Goal: Task Accomplishment & Management: Manage account settings

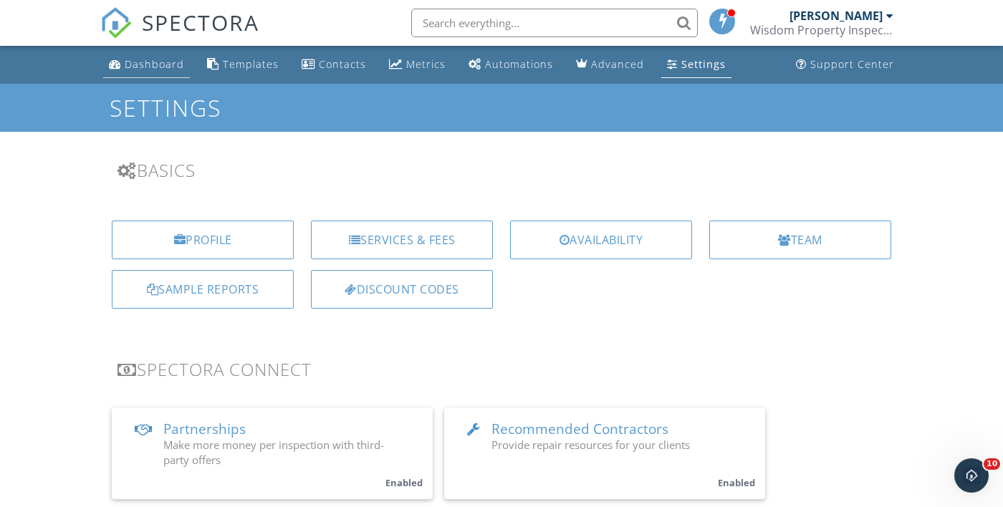
click at [147, 76] on link "Dashboard" at bounding box center [146, 65] width 87 height 27
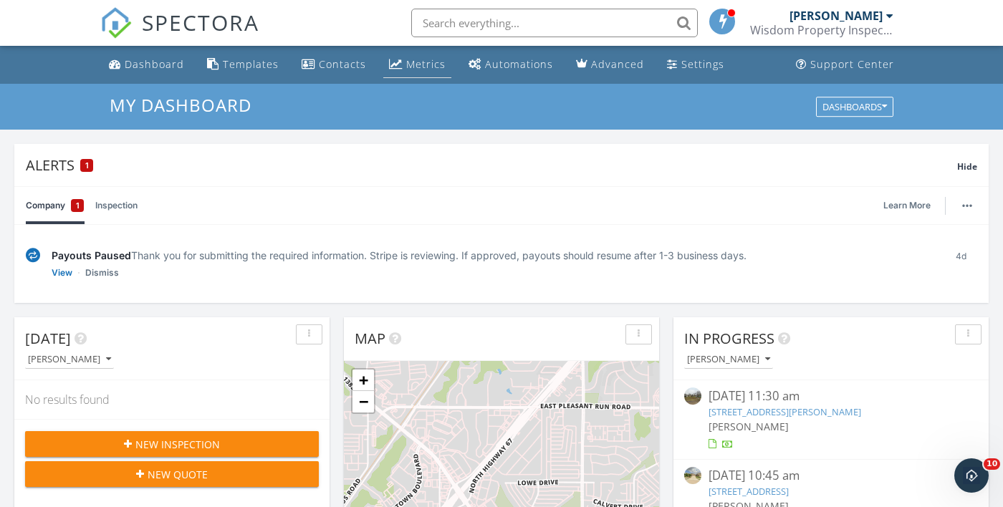
click at [418, 72] on link "Metrics" at bounding box center [417, 65] width 68 height 27
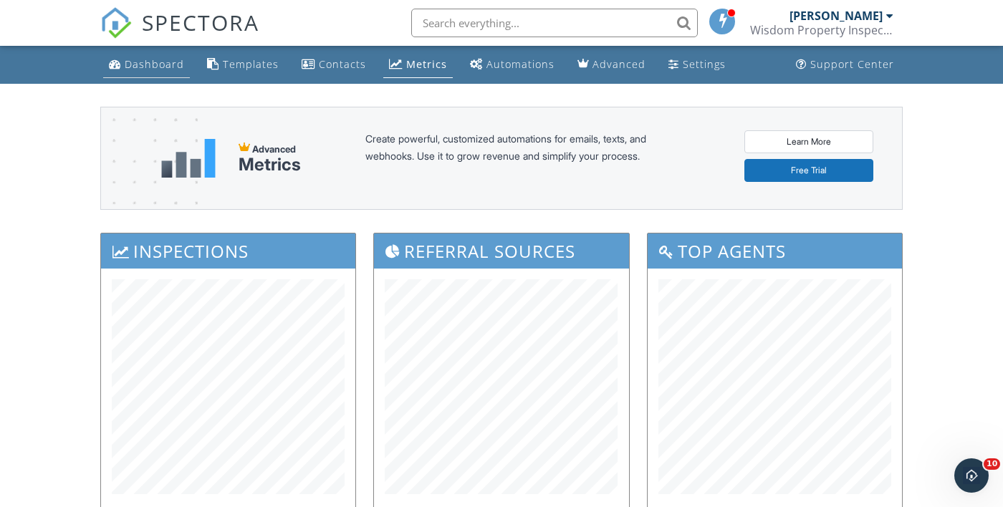
click at [152, 75] on link "Dashboard" at bounding box center [146, 65] width 87 height 27
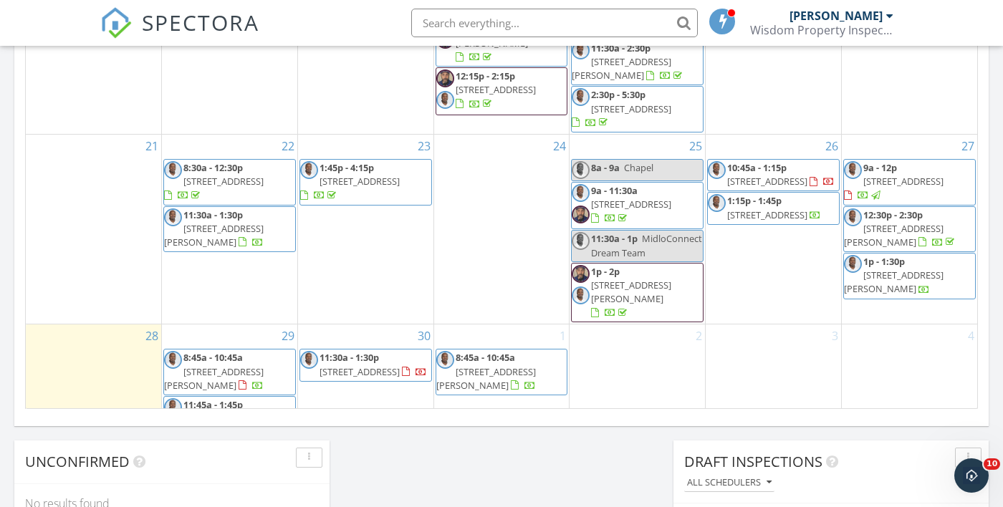
scroll to position [1026, 0]
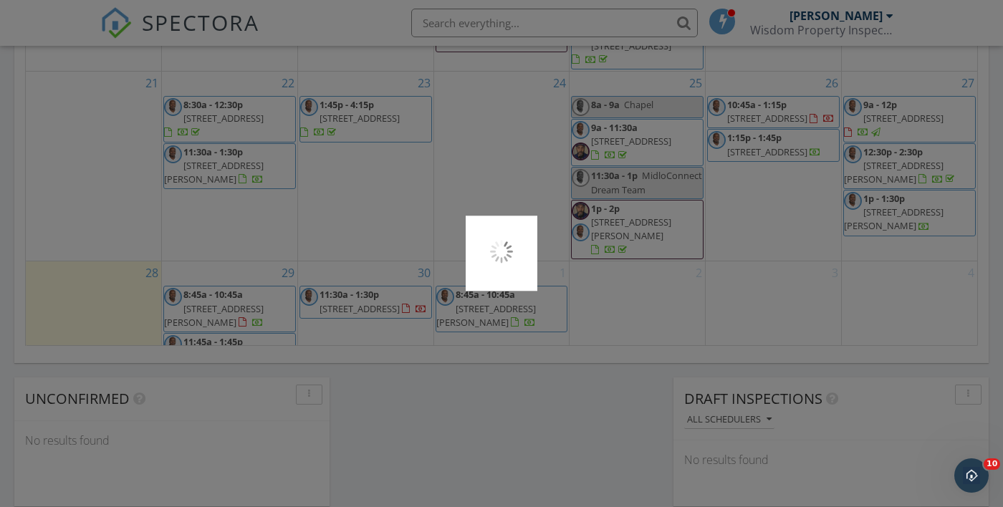
scroll to position [1094, 0]
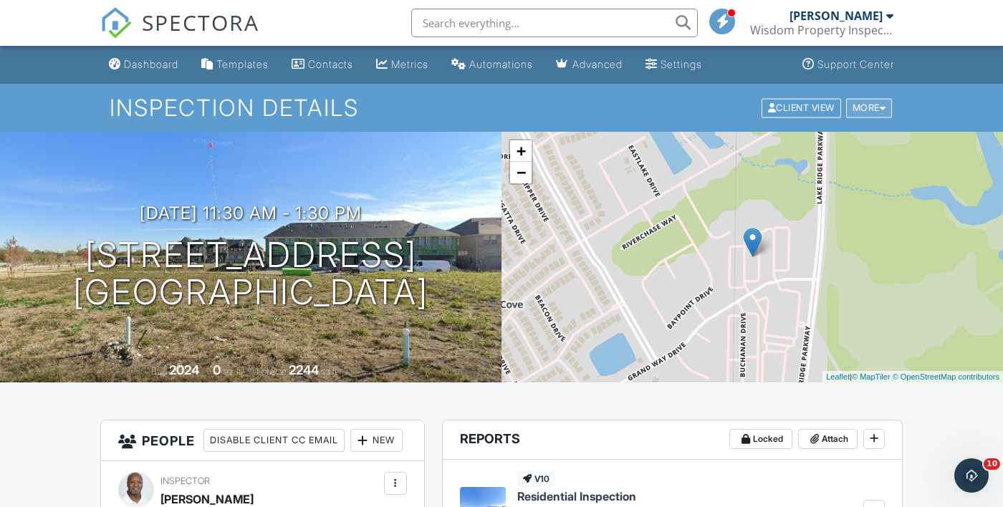
click at [878, 116] on div "More" at bounding box center [869, 107] width 47 height 19
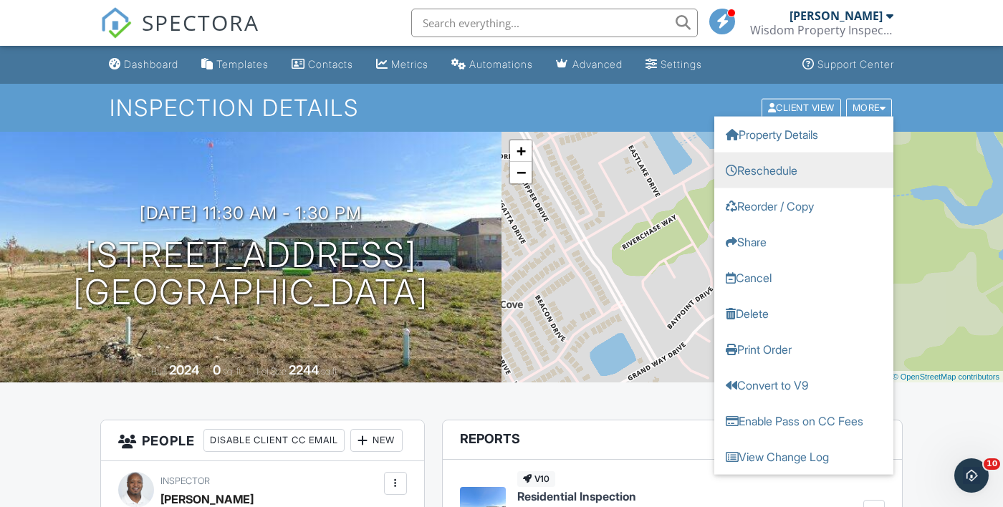
click at [787, 182] on link "Reschedule" at bounding box center [803, 170] width 179 height 36
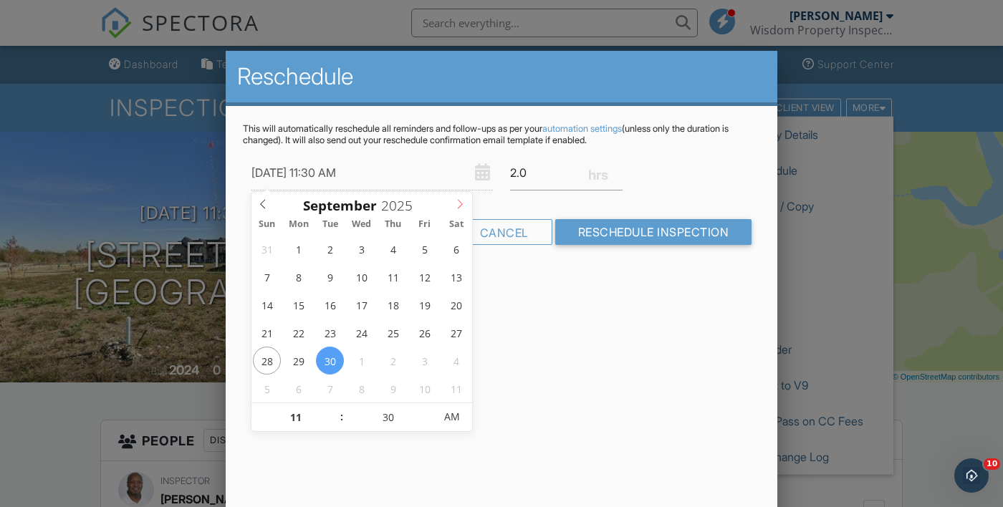
click at [460, 208] on icon at bounding box center [460, 204] width 10 height 10
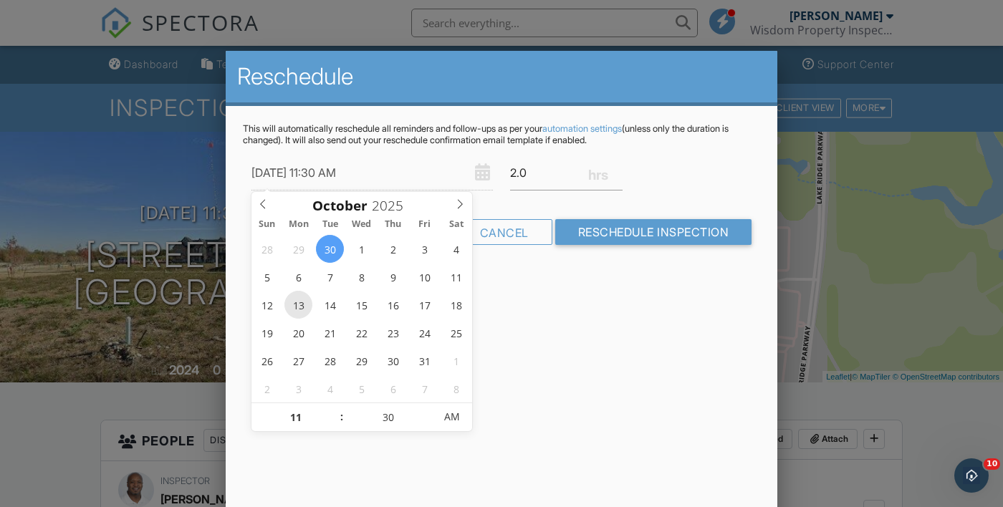
type input "10/13/2025 11:30 AM"
click at [297, 420] on input "11" at bounding box center [295, 417] width 88 height 29
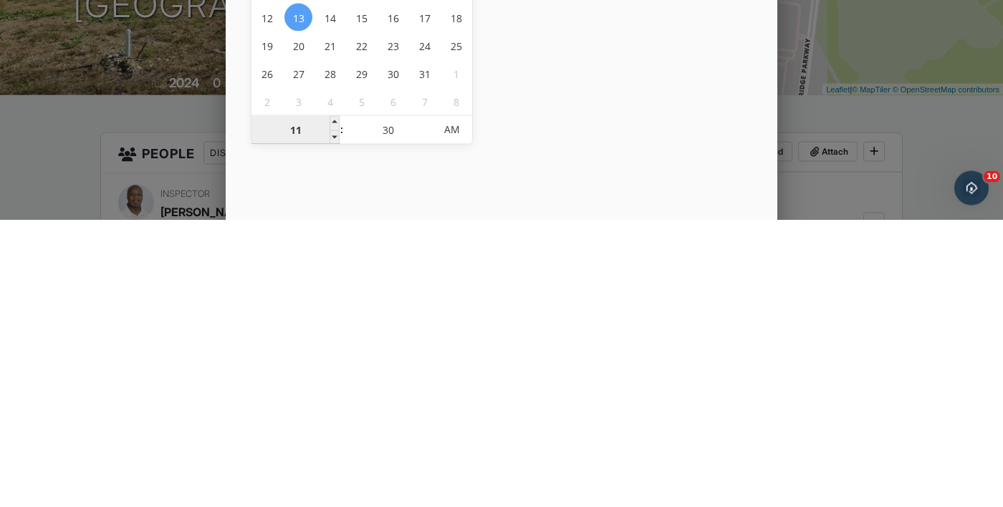
type input "09"
type input "10/13/2025 9:30 AM"
type input "09"
click at [384, 420] on input "30" at bounding box center [388, 417] width 88 height 29
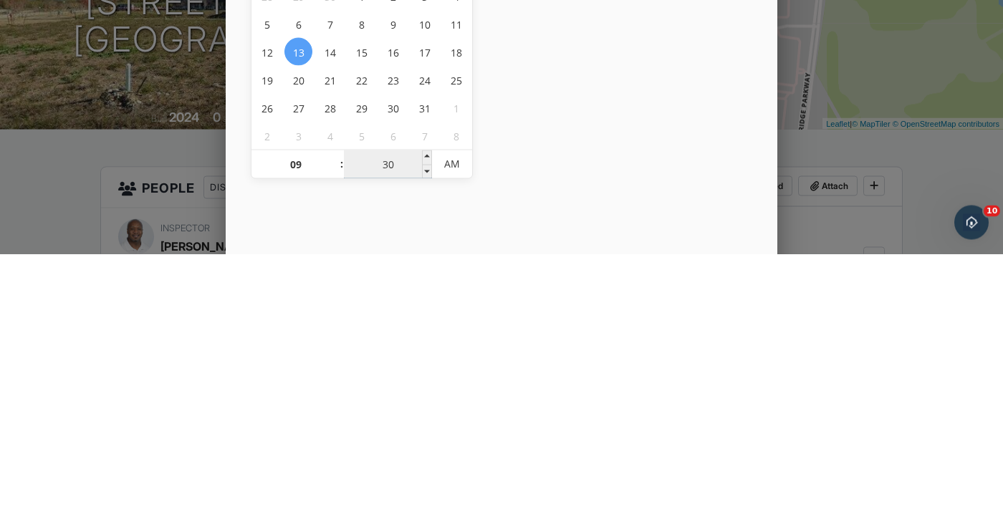
type input "00"
type input "10/13/2025 9:00 AM"
type input "00"
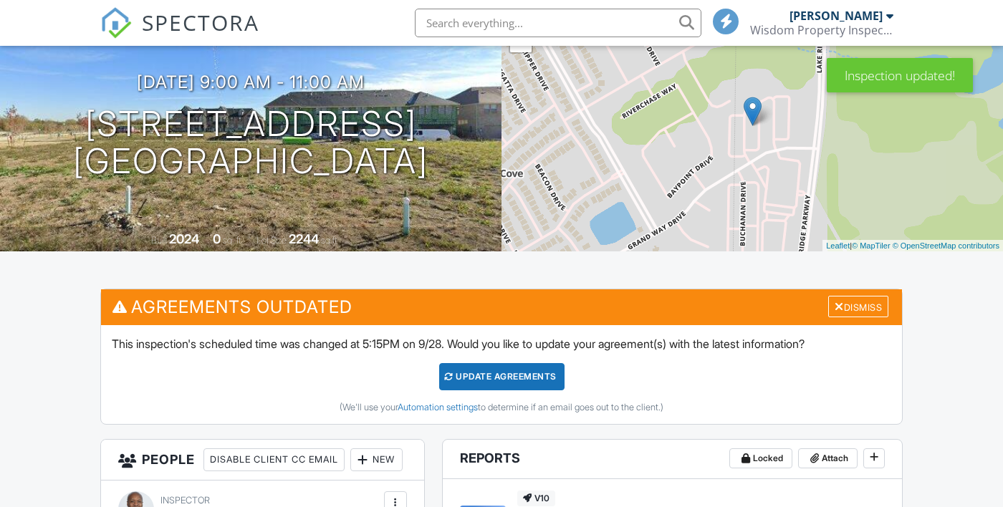
click at [507, 375] on div "Update Agreements" at bounding box center [501, 376] width 125 height 27
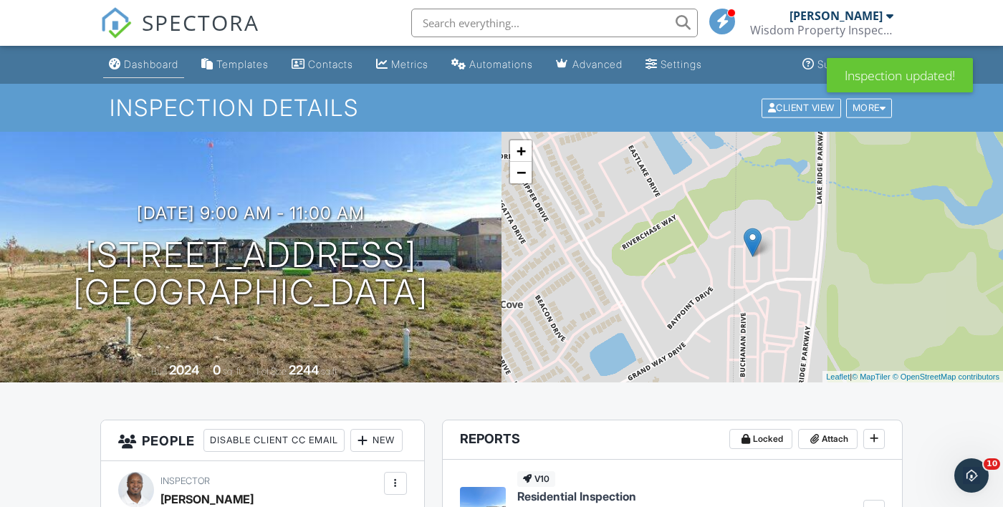
click at [152, 66] on div "Dashboard" at bounding box center [151, 64] width 54 height 12
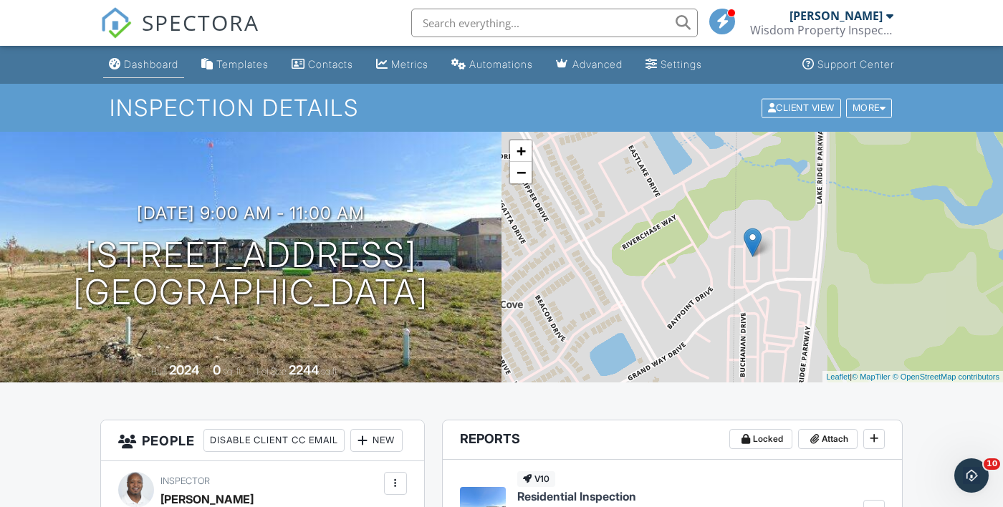
click at [150, 72] on link "Dashboard" at bounding box center [143, 65] width 81 height 27
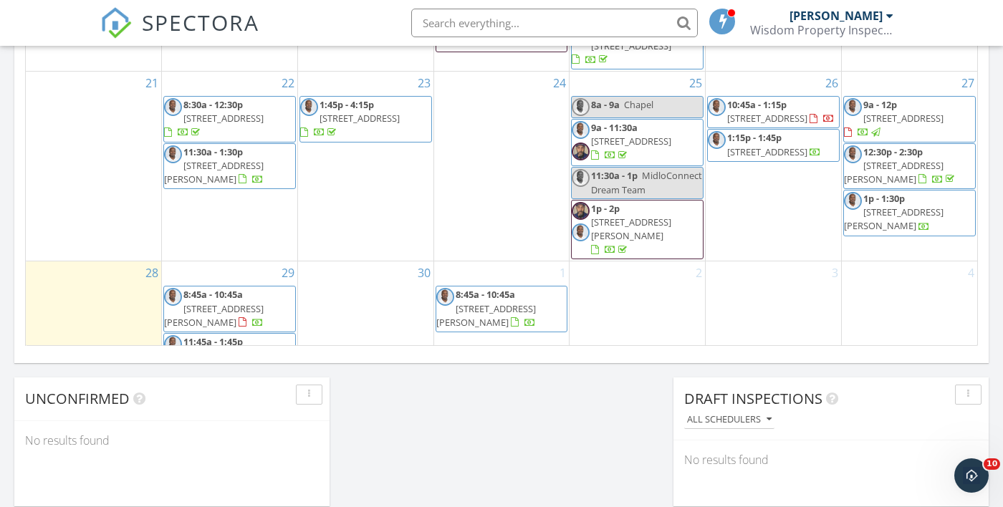
scroll to position [1081, 0]
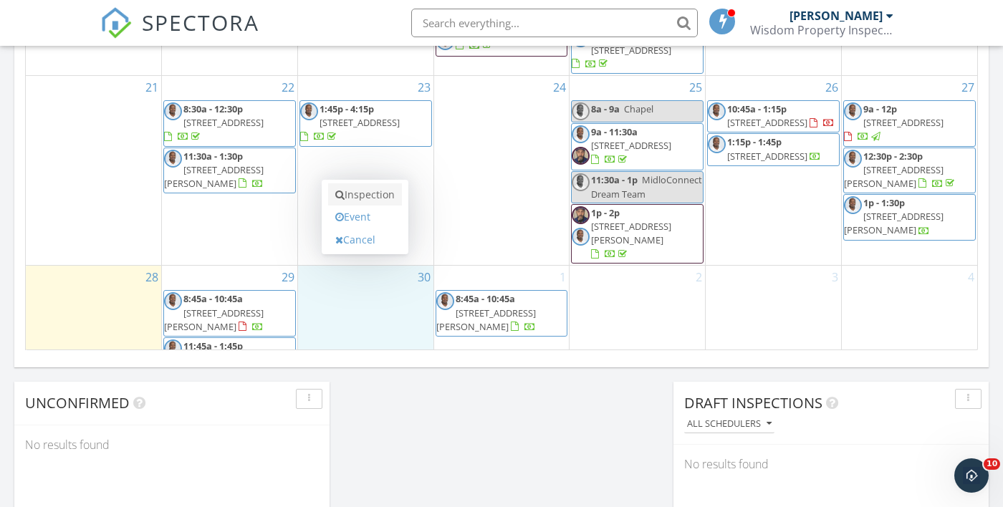
click at [362, 192] on link "Inspection" at bounding box center [365, 194] width 74 height 23
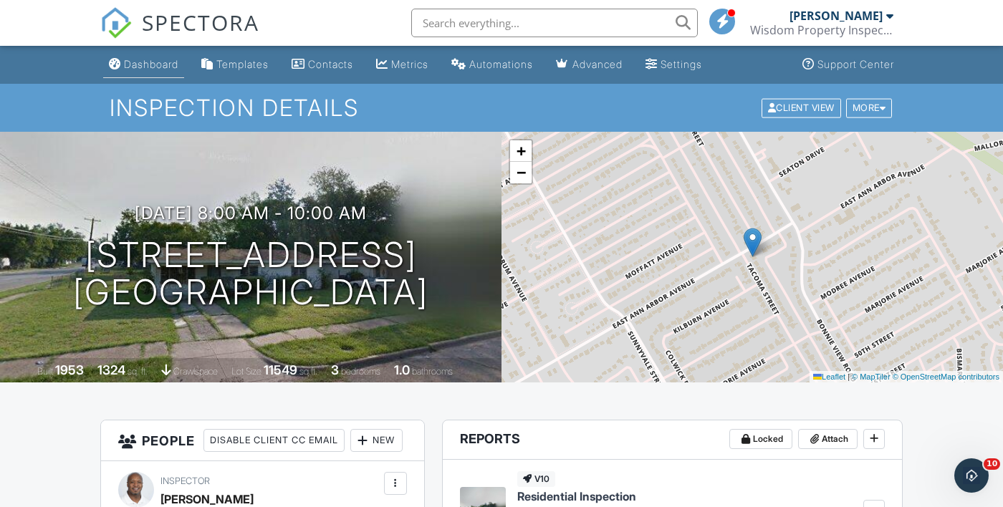
click at [157, 69] on div "Dashboard" at bounding box center [151, 64] width 54 height 12
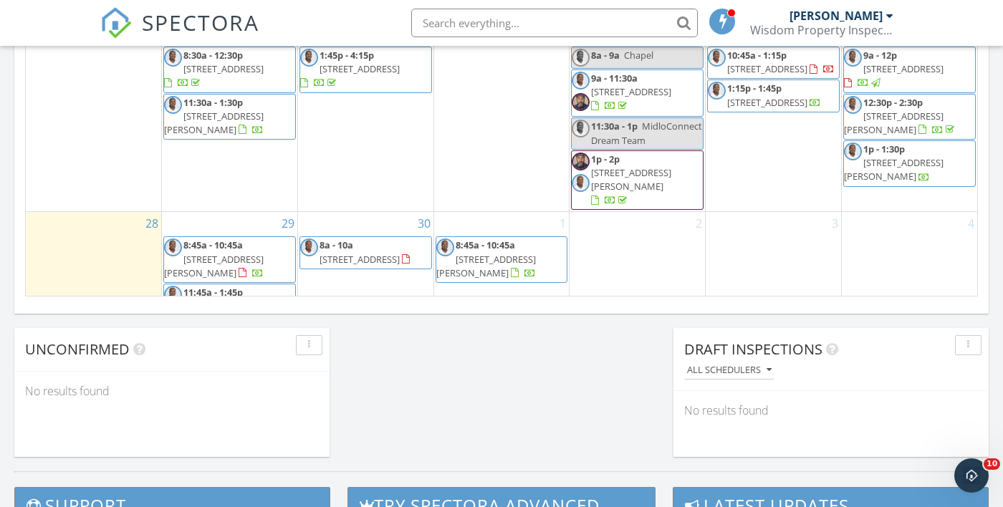
scroll to position [1137, 0]
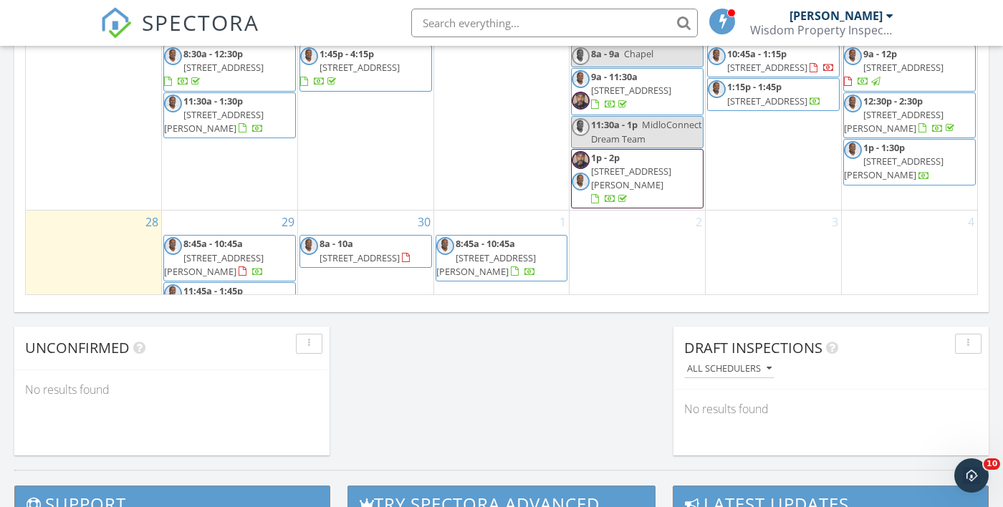
click at [333, 261] on div "30 8a - 10a [STREET_ADDRESS]" at bounding box center [365, 263] width 135 height 105
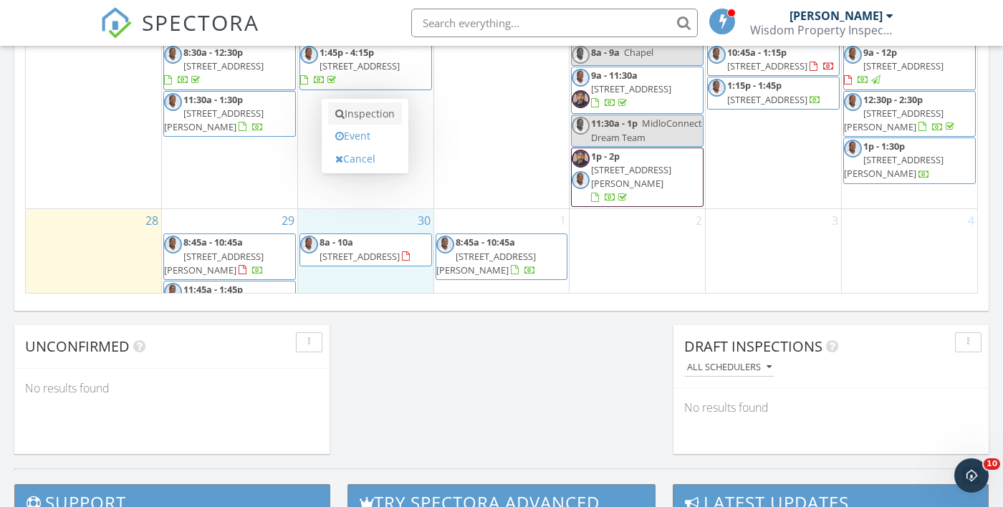
click at [370, 112] on link "Inspection" at bounding box center [365, 113] width 74 height 23
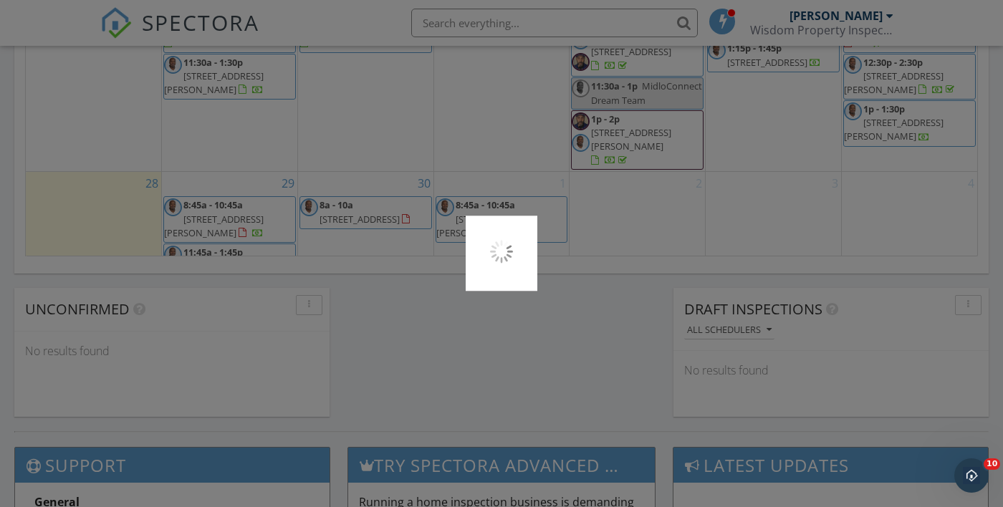
scroll to position [1201, 0]
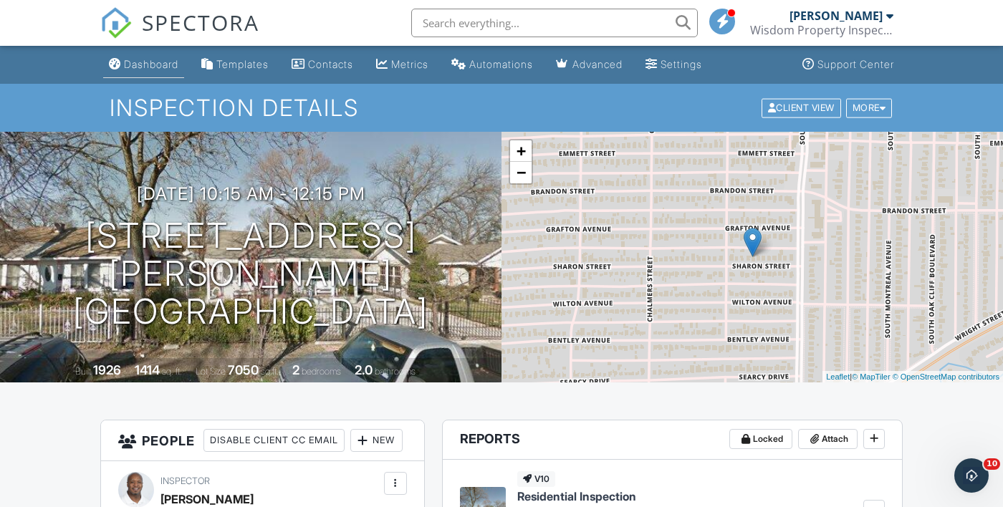
click at [154, 60] on div "Dashboard" at bounding box center [151, 64] width 54 height 12
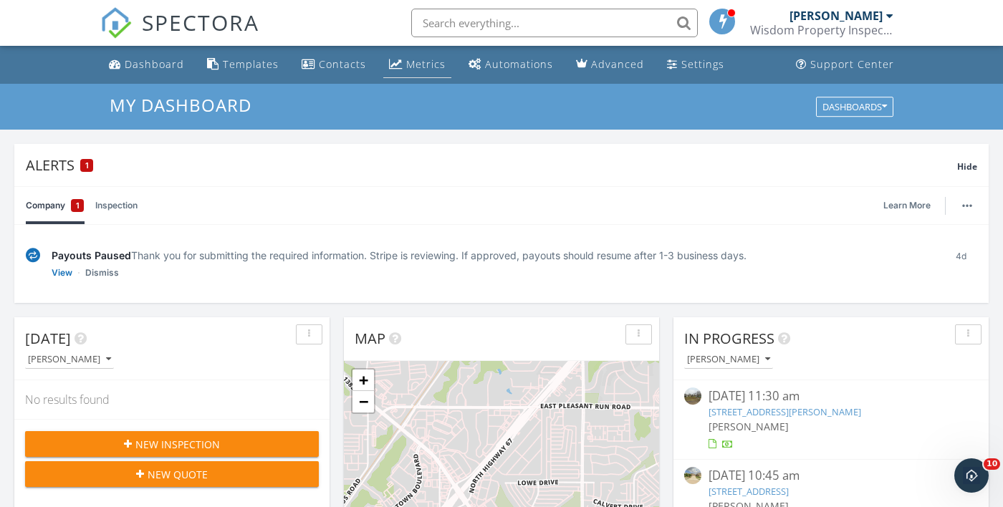
click at [408, 65] on div "Metrics" at bounding box center [425, 64] width 39 height 14
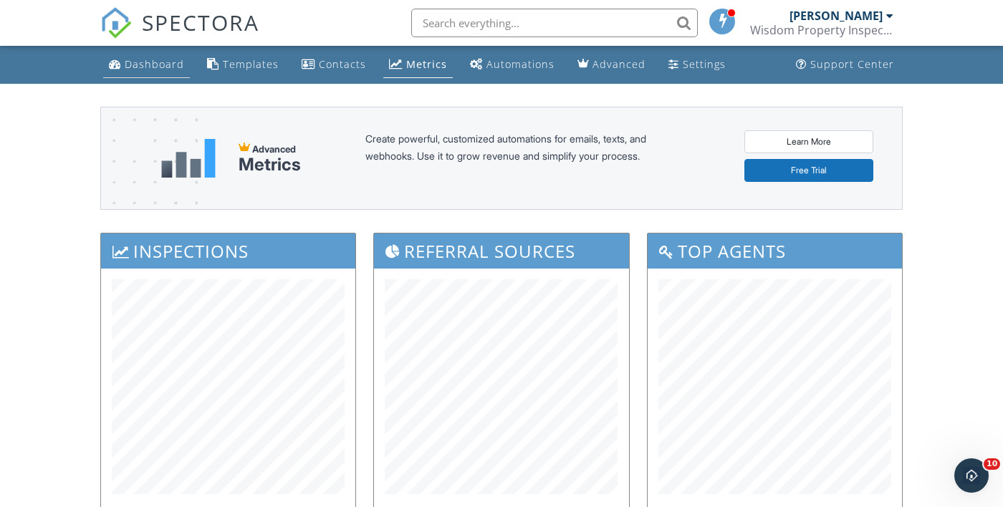
click at [143, 64] on div "Dashboard" at bounding box center [154, 64] width 59 height 14
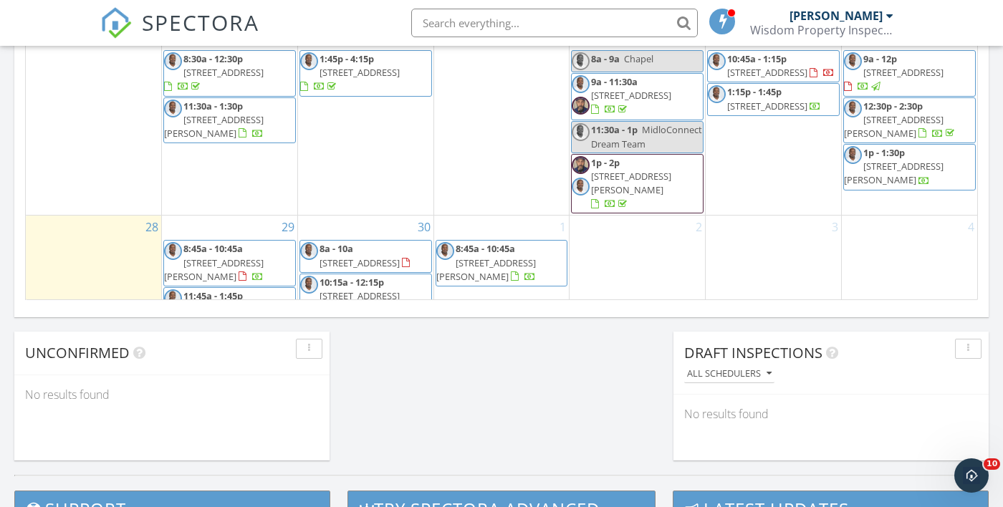
scroll to position [1131, 0]
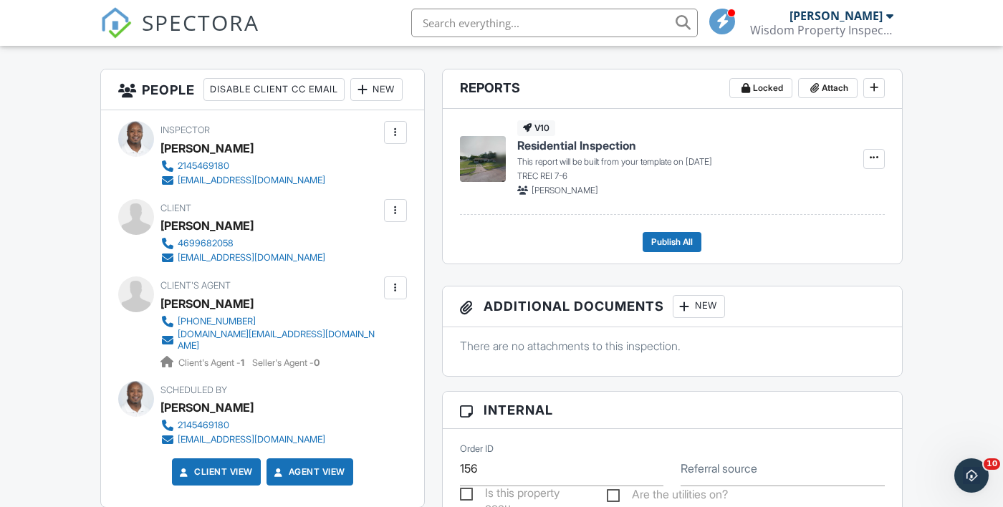
scroll to position [357, 0]
